Goal: Information Seeking & Learning: Learn about a topic

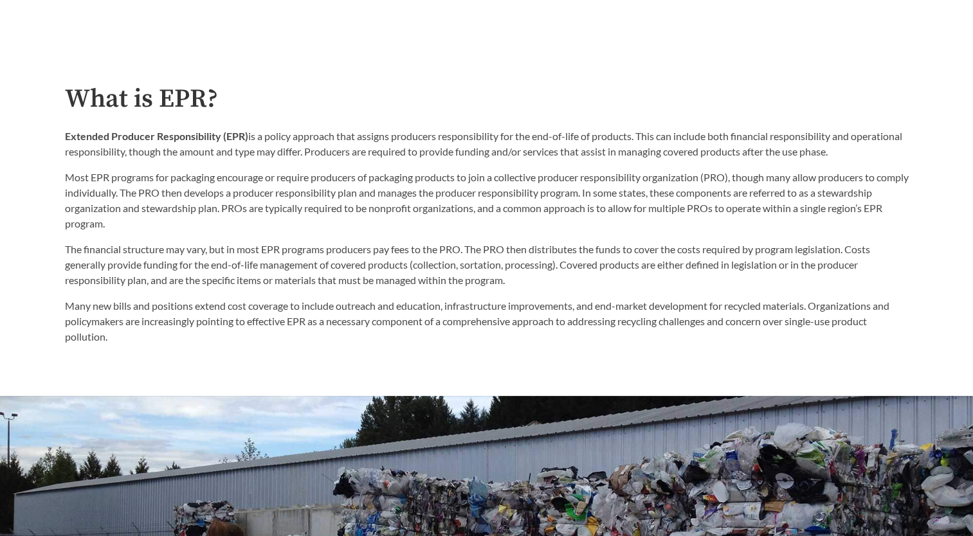
scroll to position [643, 0]
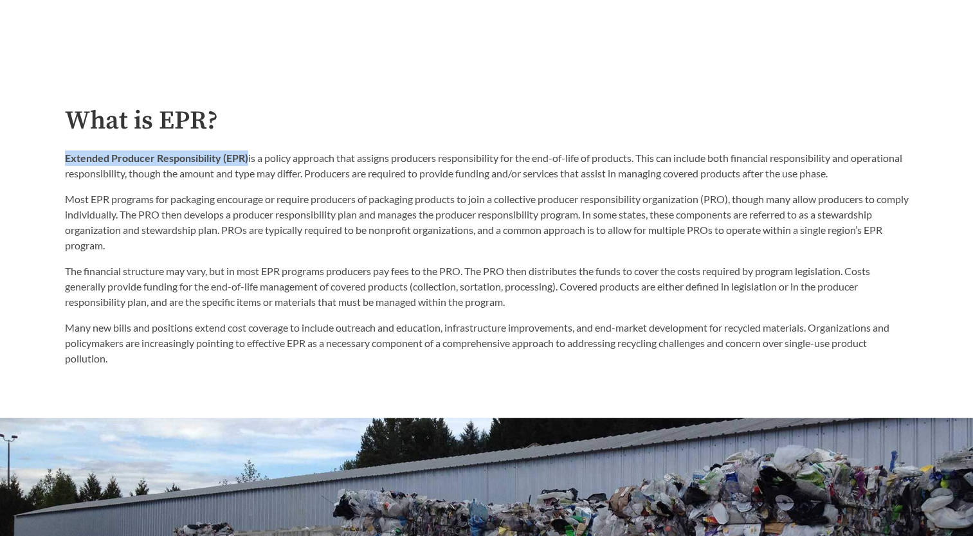
drag, startPoint x: 64, startPoint y: 156, endPoint x: 247, endPoint y: 155, distance: 182.6
click at [247, 155] on strong "Extended Producer Responsibility (EPR)" at bounding box center [156, 158] width 183 height 12
copy strong "Extended Producer Responsibility (EPR)"
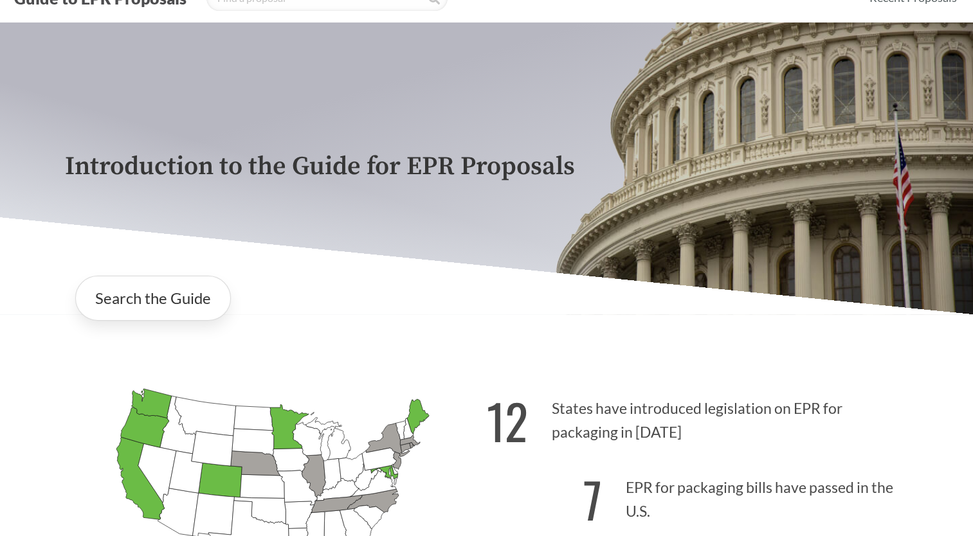
scroll to position [0, 0]
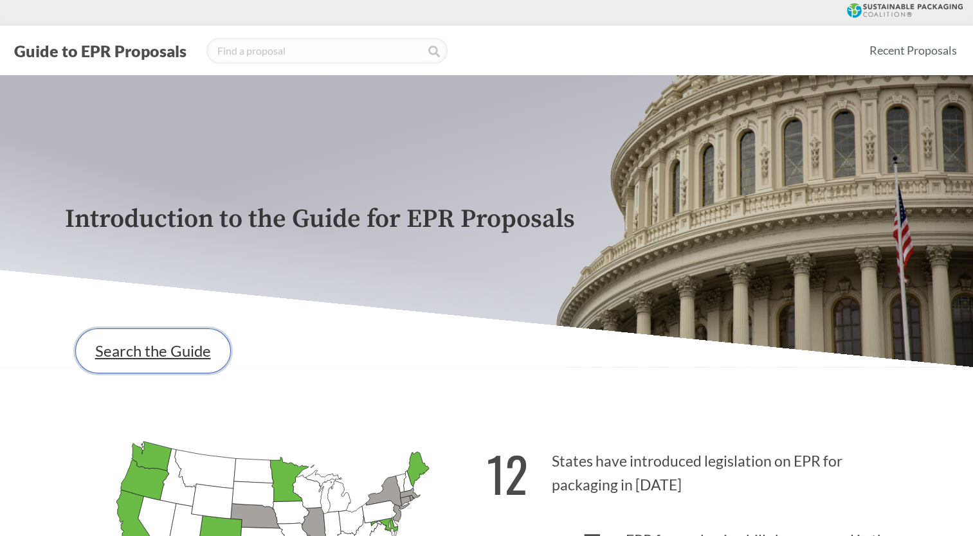
click at [154, 348] on link "Search the Guide" at bounding box center [153, 351] width 156 height 45
click at [74, 44] on button "Guide to EPR Proposals" at bounding box center [100, 51] width 180 height 21
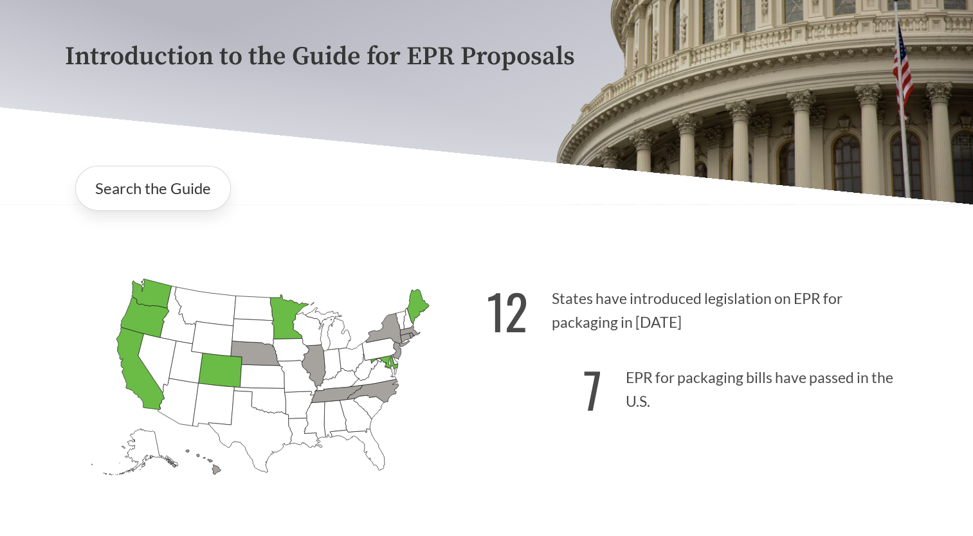
scroll to position [193, 0]
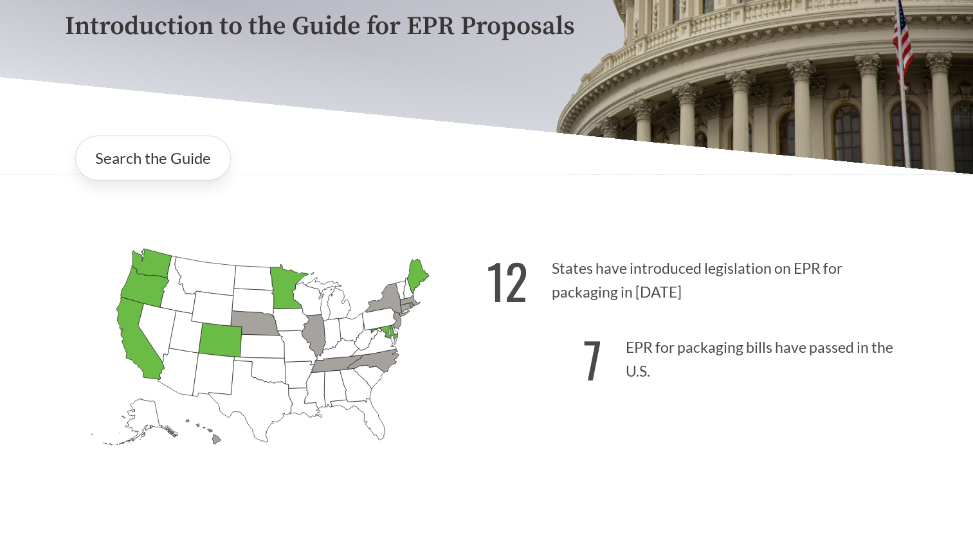
click at [452, 379] on icon "[US_STATE] Introduced: [US_STATE] Introduced: [US_STATE] Introduced: [US_STATE]…" at bounding box center [276, 369] width 422 height 264
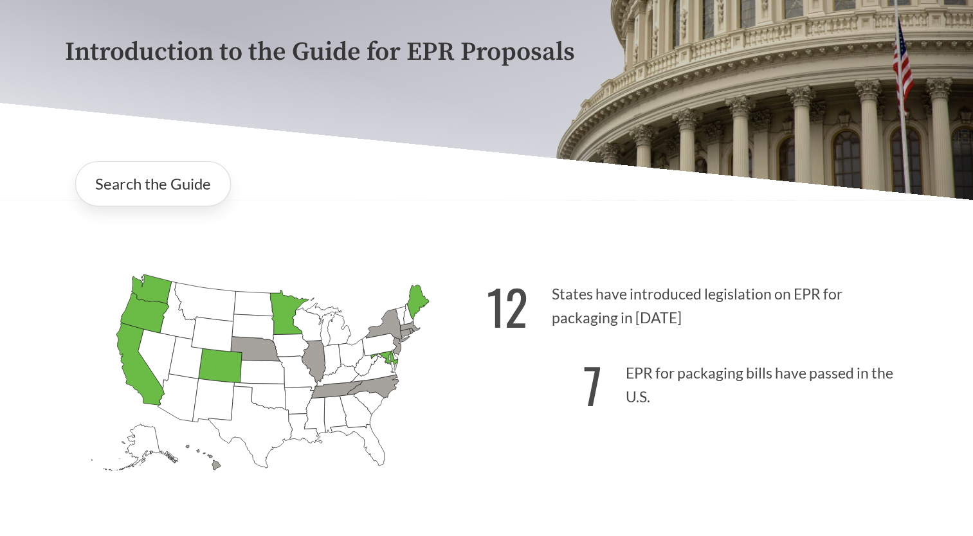
scroll to position [0, 0]
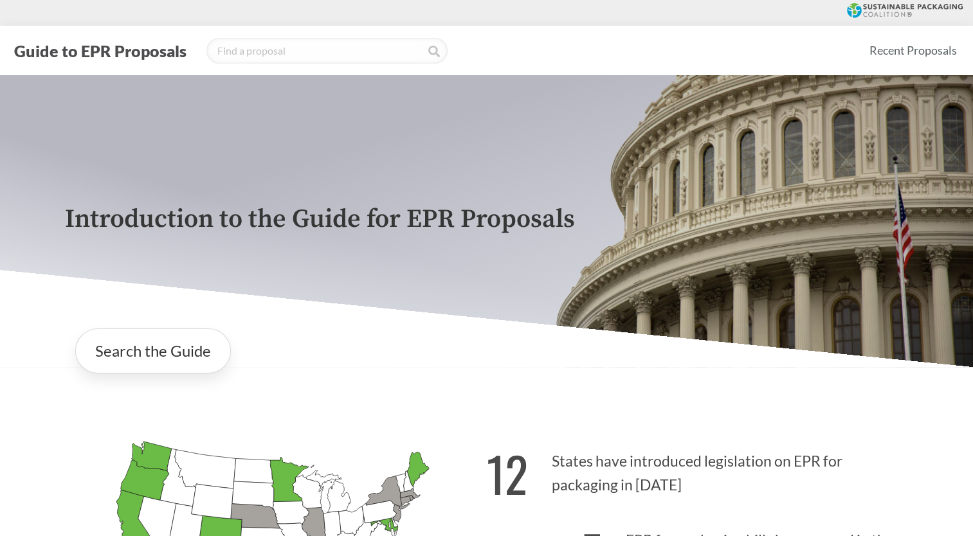
click at [73, 50] on button "Guide to EPR Proposals" at bounding box center [100, 51] width 180 height 21
